Goal: Contribute content

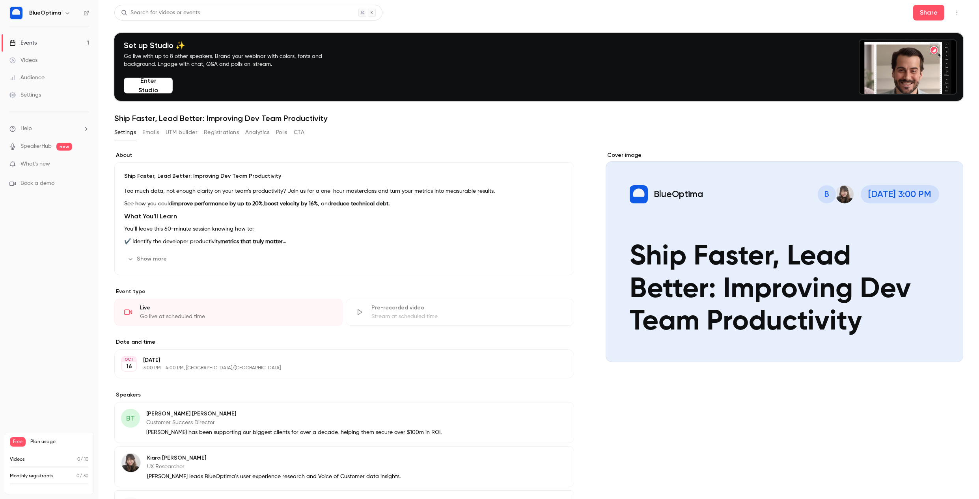
scroll to position [73, 0]
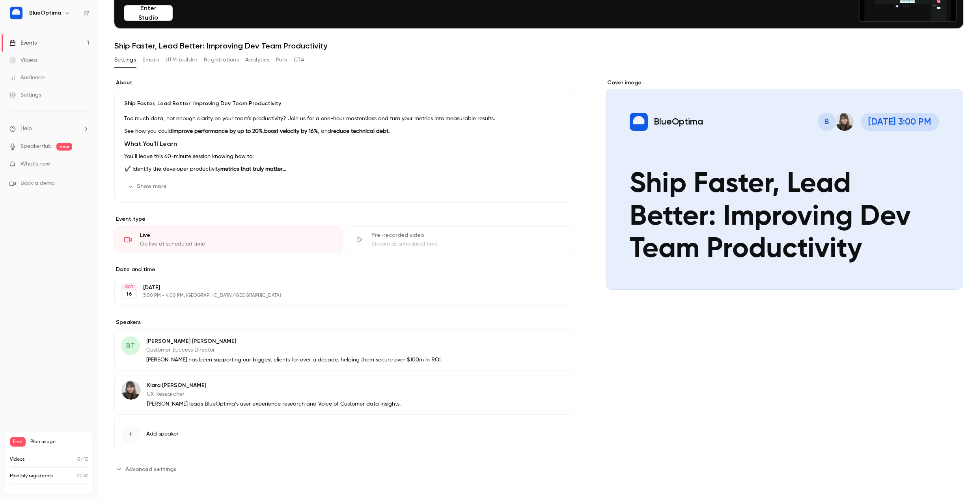
click at [555, 342] on button "Edit" at bounding box center [553, 342] width 29 height 13
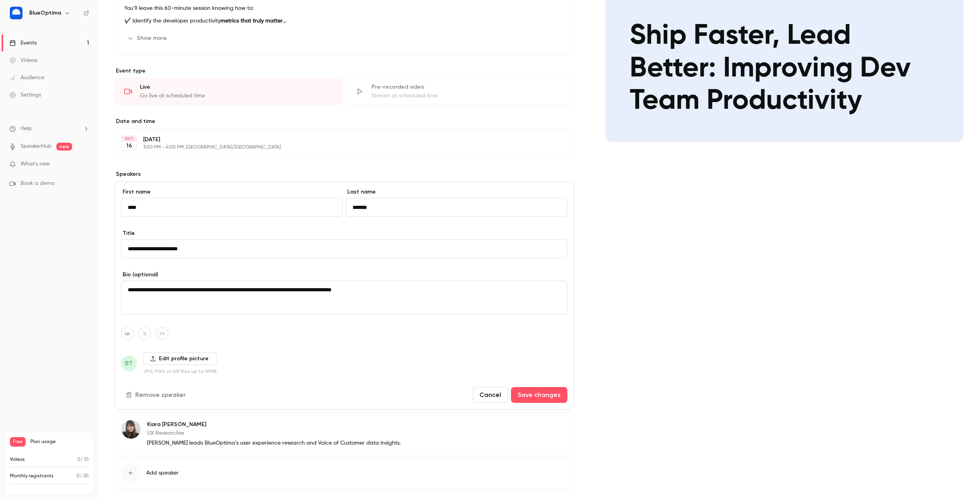
scroll to position [228, 0]
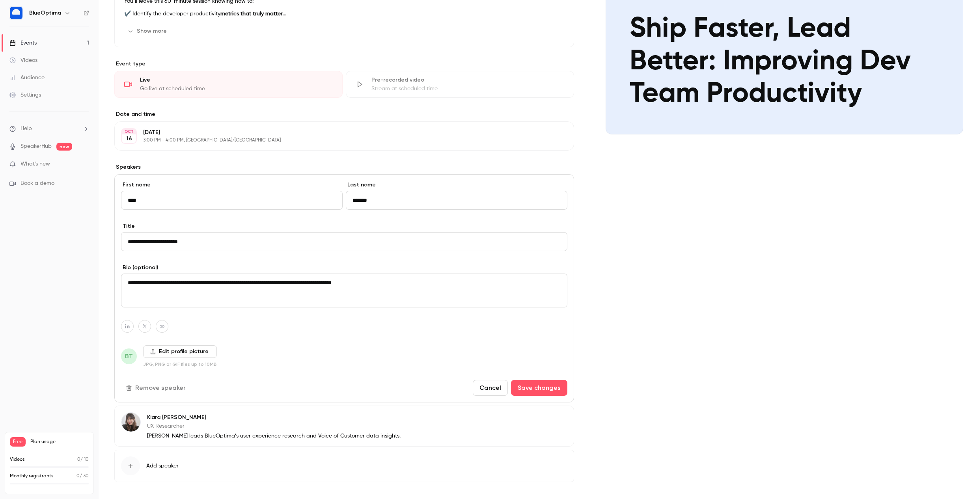
click at [191, 352] on label "Edit profile picture" at bounding box center [180, 352] width 74 height 13
click at [0, 0] on input "Edit profile picture" at bounding box center [0, 0] width 0 height 0
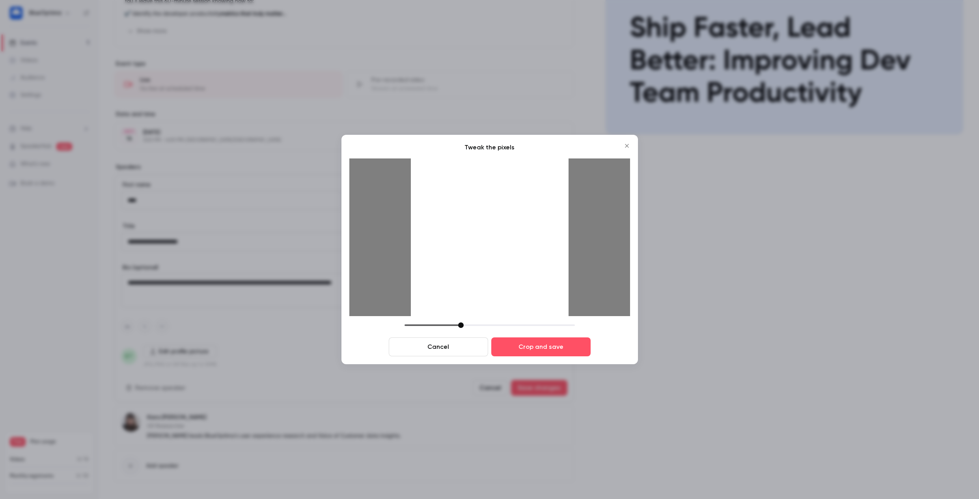
drag, startPoint x: 524, startPoint y: 242, endPoint x: 540, endPoint y: 241, distance: 16.2
click at [540, 241] on div at bounding box center [490, 238] width 158 height 158
drag, startPoint x: 491, startPoint y: 241, endPoint x: 504, endPoint y: 241, distance: 12.6
click at [504, 241] on div at bounding box center [490, 238] width 158 height 158
click at [540, 348] on button "Crop and save" at bounding box center [541, 347] width 99 height 19
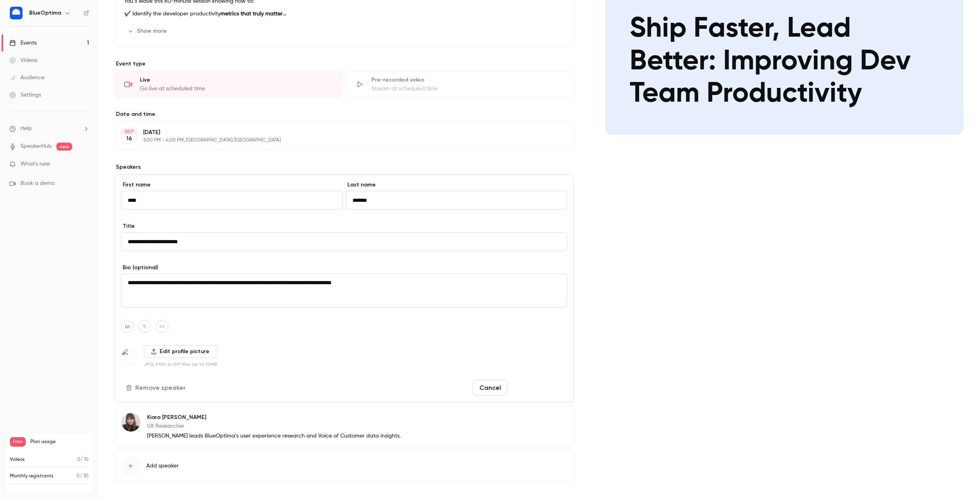
click at [540, 387] on button "Save changes" at bounding box center [539, 388] width 56 height 16
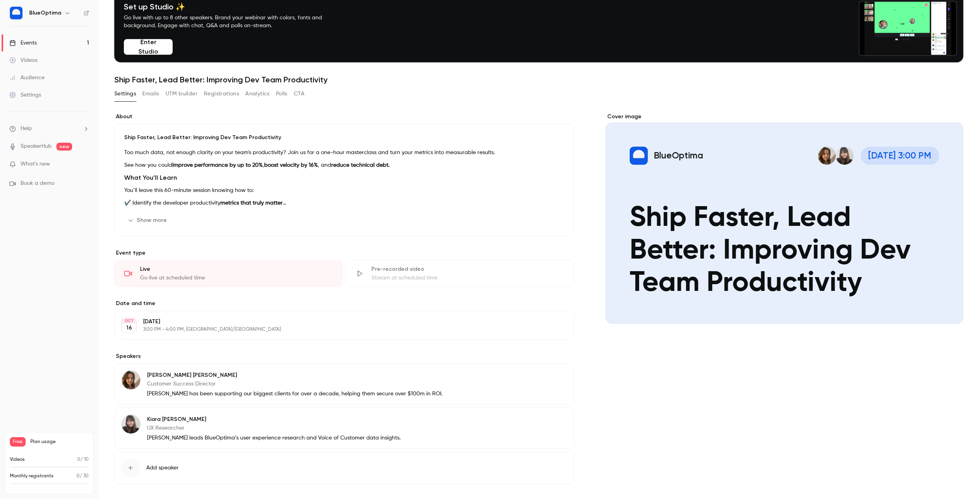
scroll to position [44, 0]
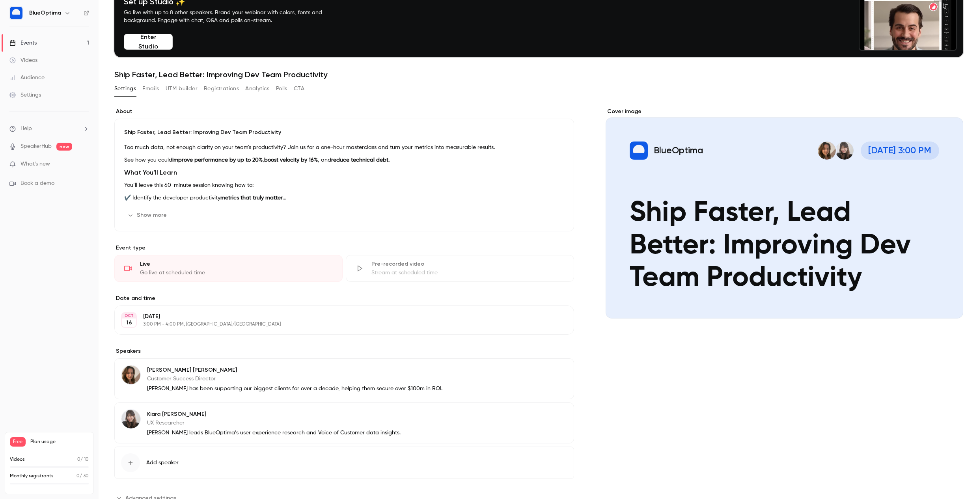
click at [150, 88] on button "Emails" at bounding box center [150, 88] width 17 height 13
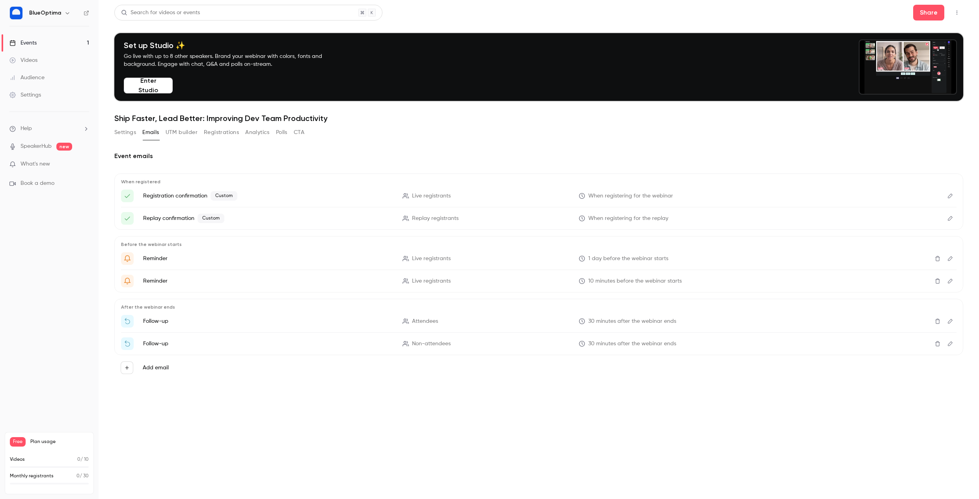
click at [28, 43] on div "Events" at bounding box center [22, 43] width 27 height 8
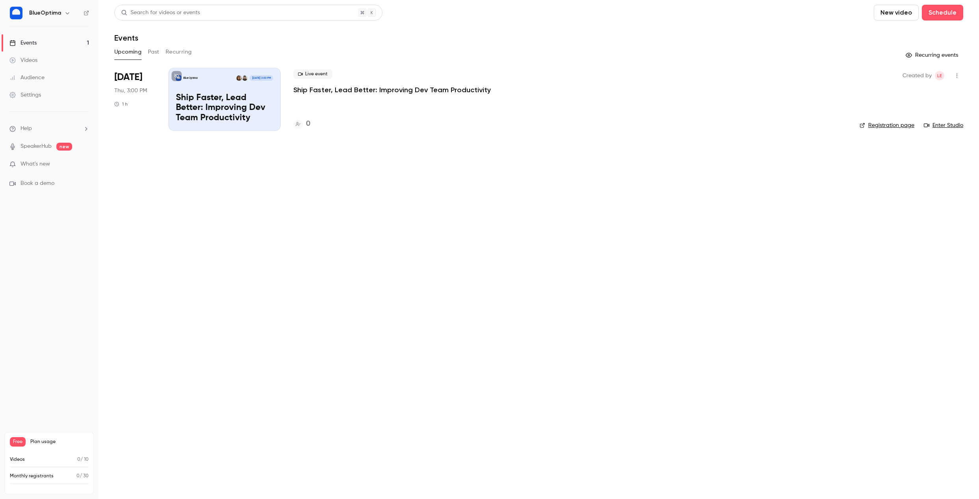
click at [882, 125] on link "Registration page" at bounding box center [887, 125] width 55 height 8
click at [239, 98] on p "Ship Faster, Lead Better: Improving Dev Team Productivity" at bounding box center [224, 108] width 97 height 30
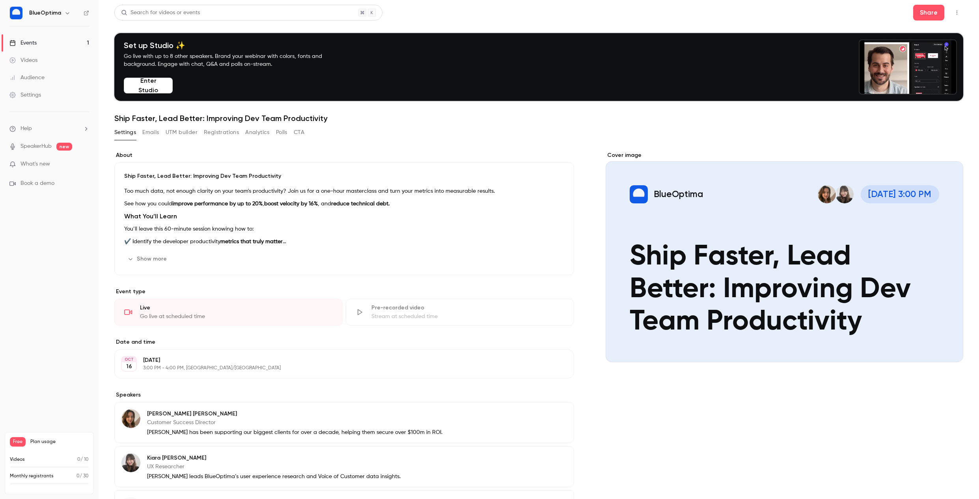
click at [134, 258] on button "Show more" at bounding box center [147, 259] width 47 height 13
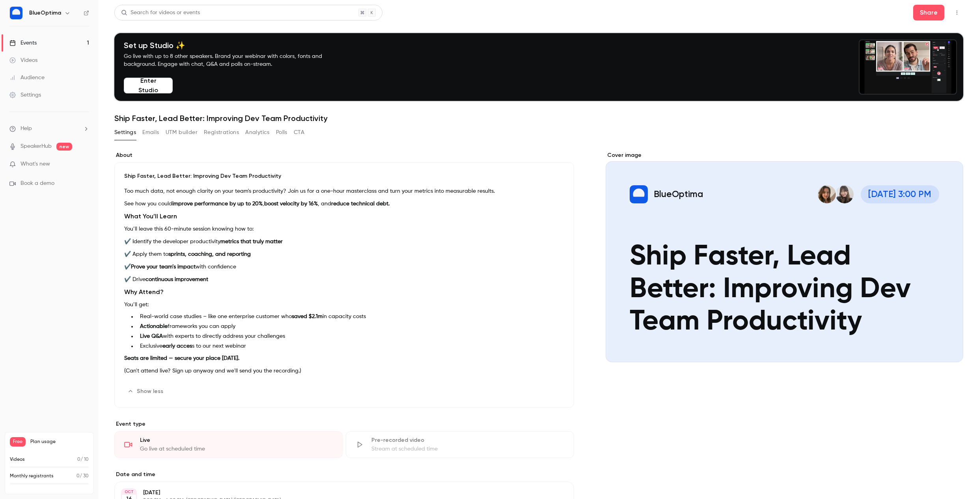
click at [551, 392] on button "Edit" at bounding box center [550, 391] width 29 height 13
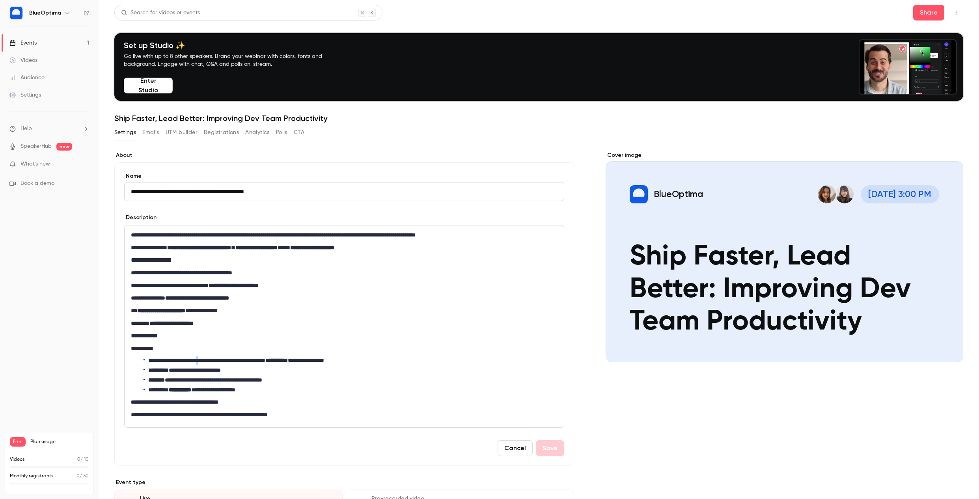
click at [211, 361] on li "**********" at bounding box center [351, 361] width 414 height 8
click at [551, 449] on button "Save" at bounding box center [550, 449] width 28 height 16
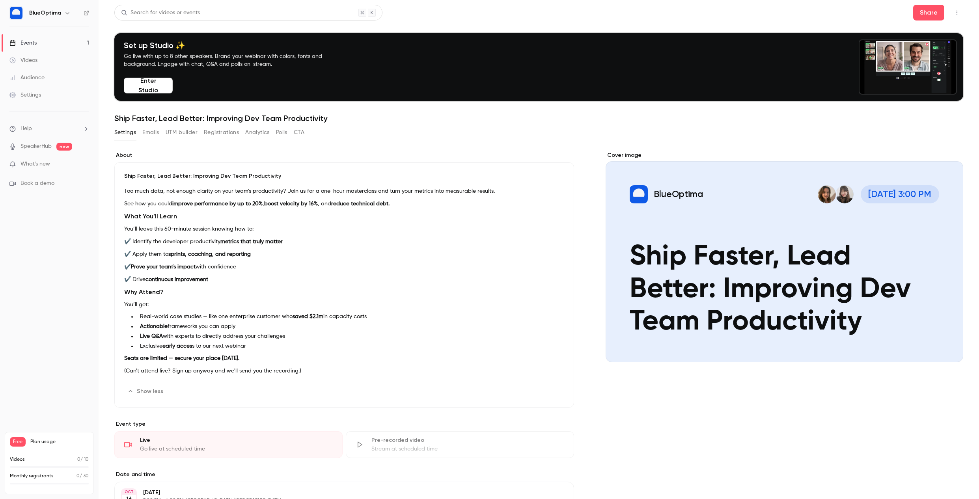
click at [554, 391] on button "Edit" at bounding box center [550, 391] width 29 height 13
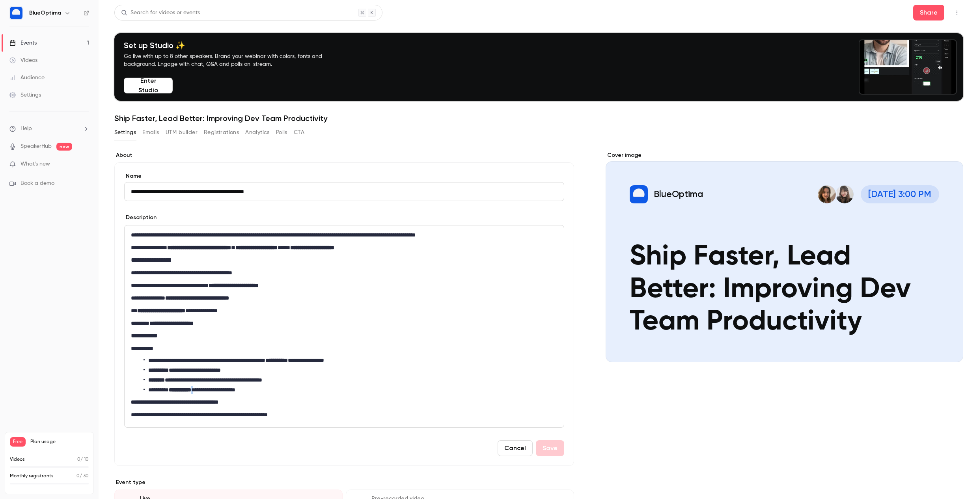
click at [202, 391] on li "**********" at bounding box center [351, 390] width 414 height 8
click at [159, 405] on icon "bold" at bounding box center [160, 404] width 4 height 4
click at [554, 446] on button "Save" at bounding box center [550, 449] width 28 height 16
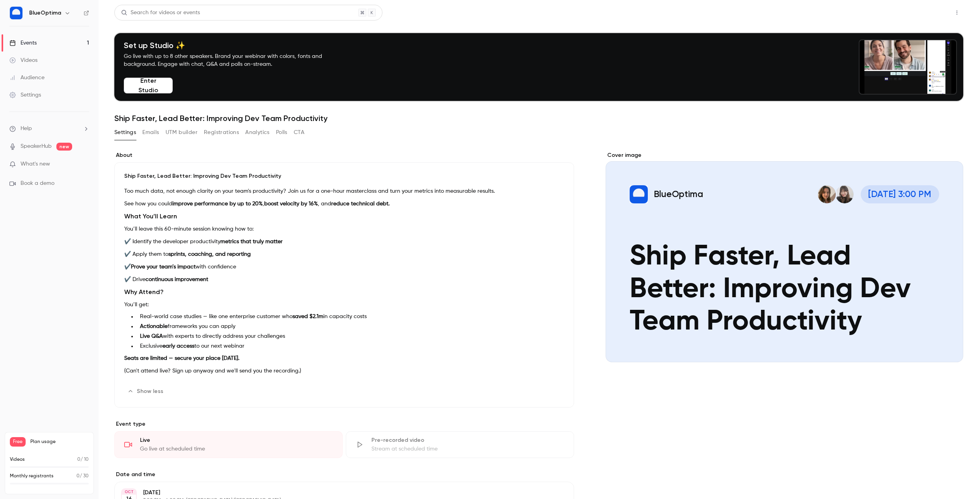
click at [927, 12] on button "Share" at bounding box center [929, 13] width 31 height 16
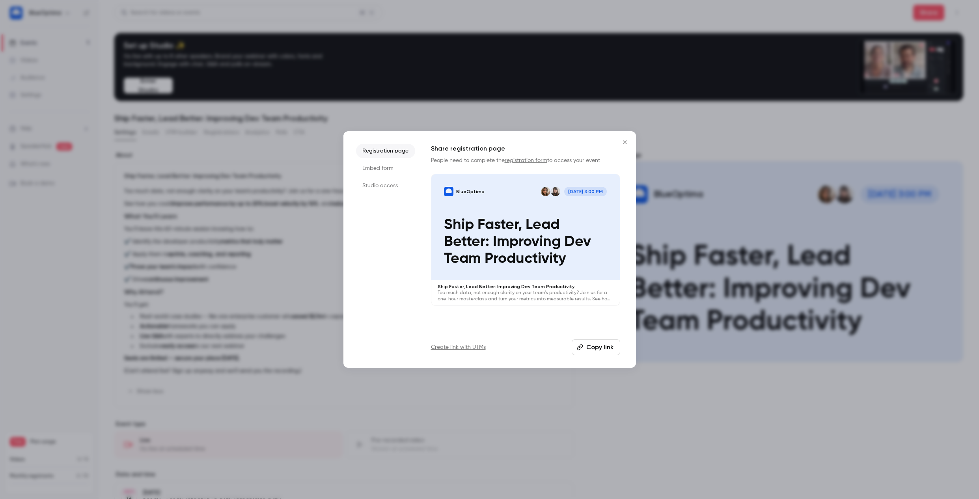
click at [599, 346] on button "Copy link" at bounding box center [596, 348] width 49 height 16
